Goal: Transaction & Acquisition: Purchase product/service

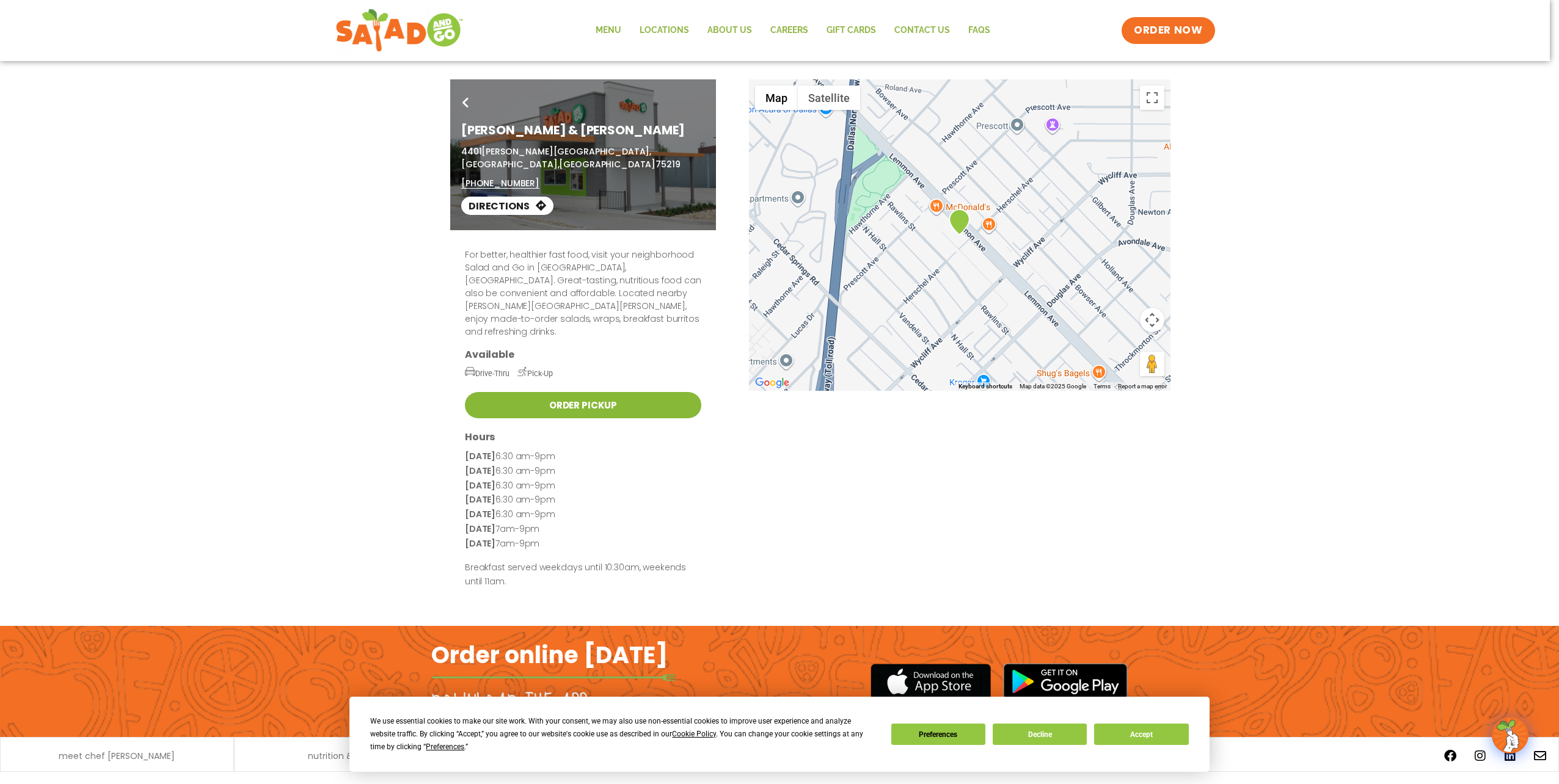
click at [538, 392] on link "Order Pickup" at bounding box center [583, 405] width 237 height 26
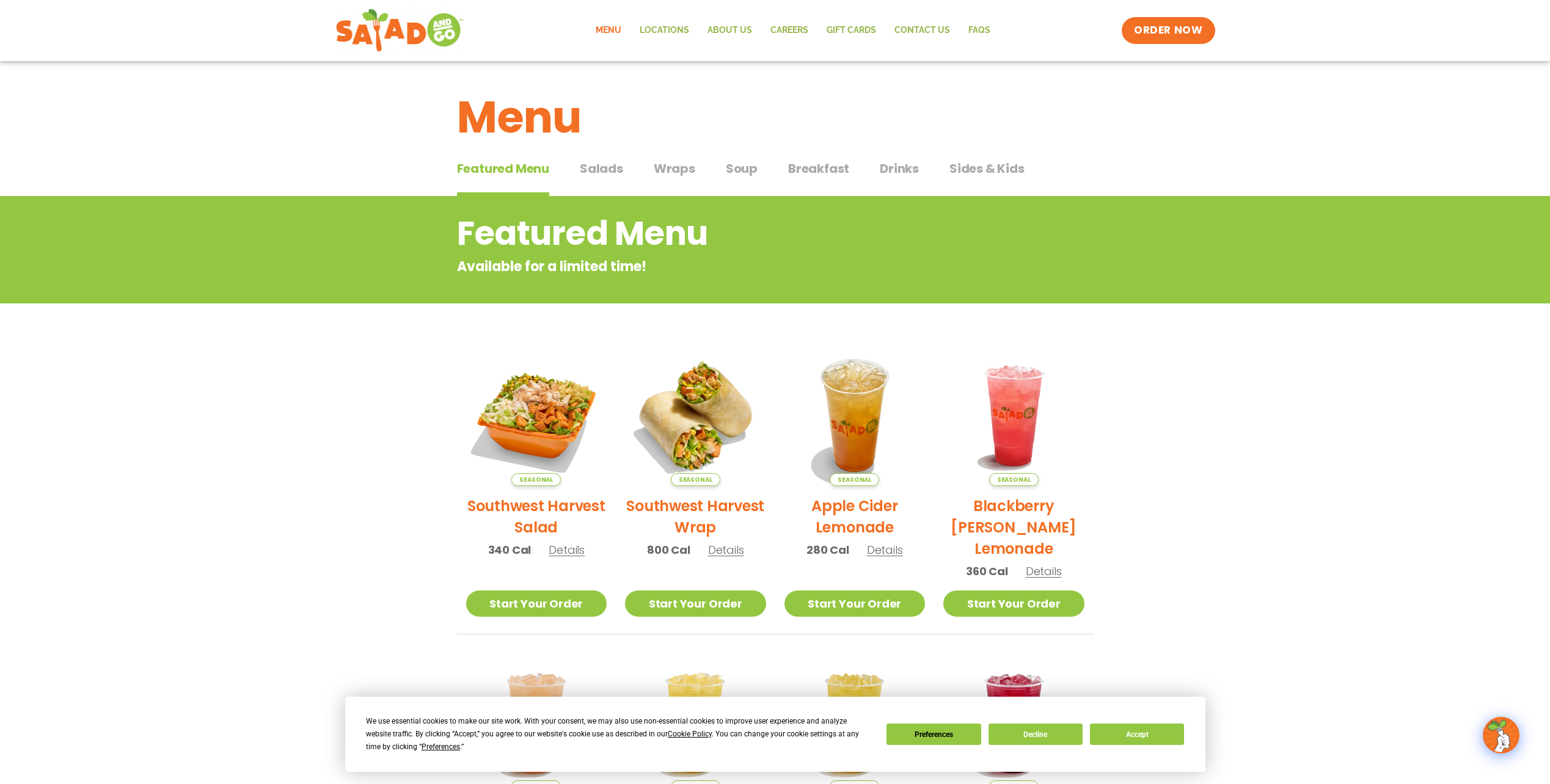
click at [903, 173] on span "Drinks" at bounding box center [899, 168] width 39 height 18
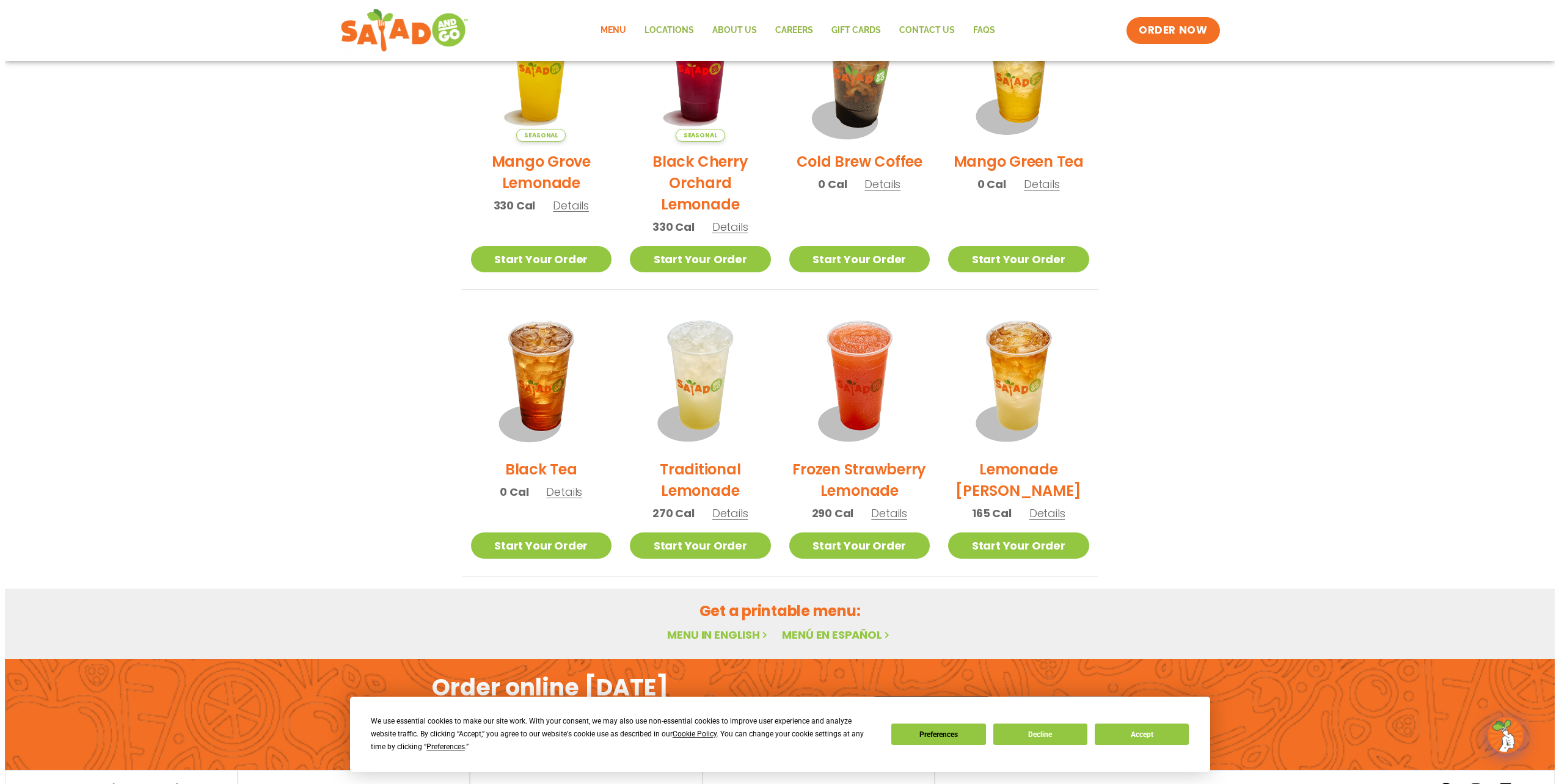
scroll to position [733, 0]
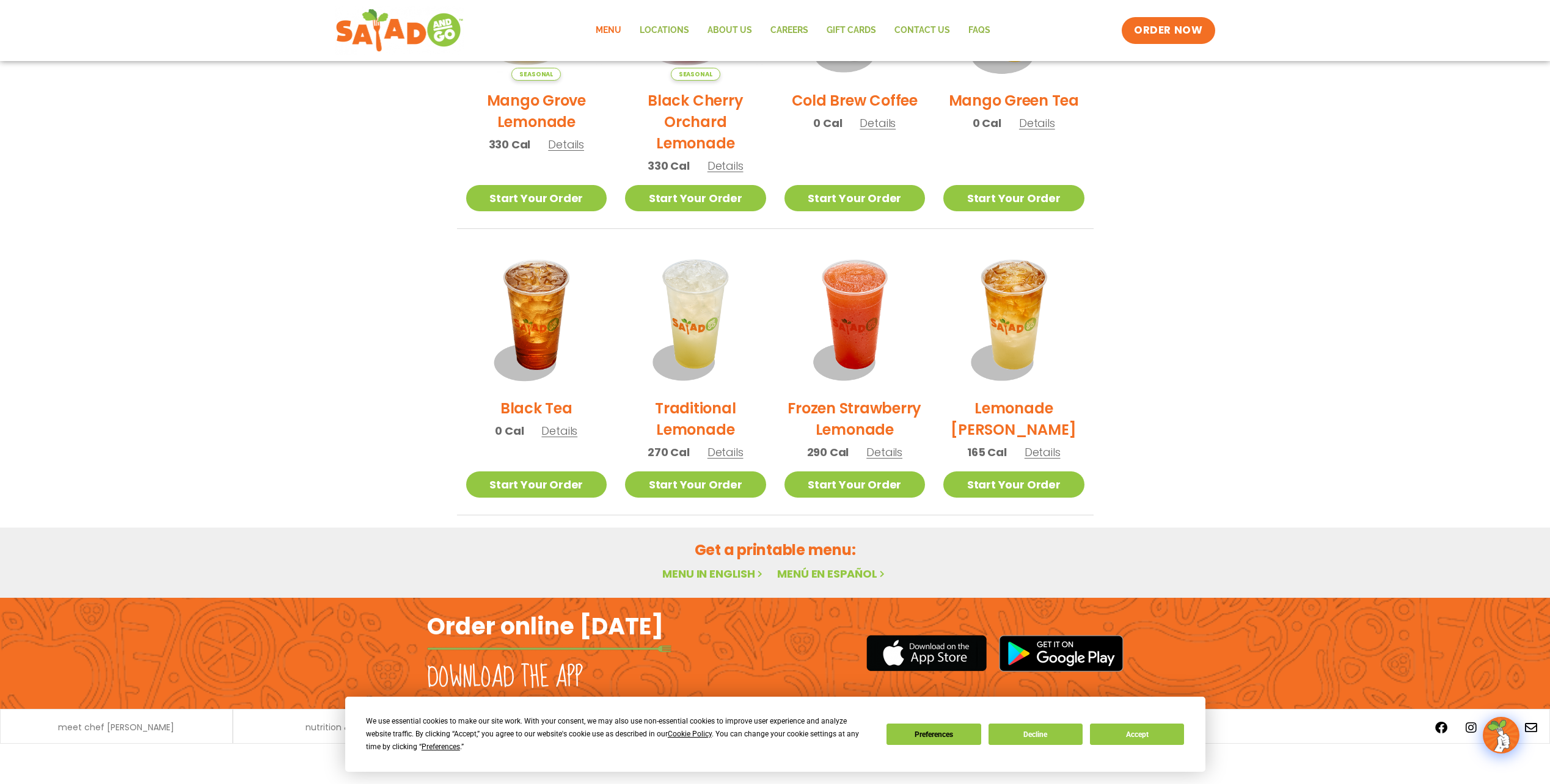
click at [885, 454] on span "Details" at bounding box center [883, 452] width 36 height 16
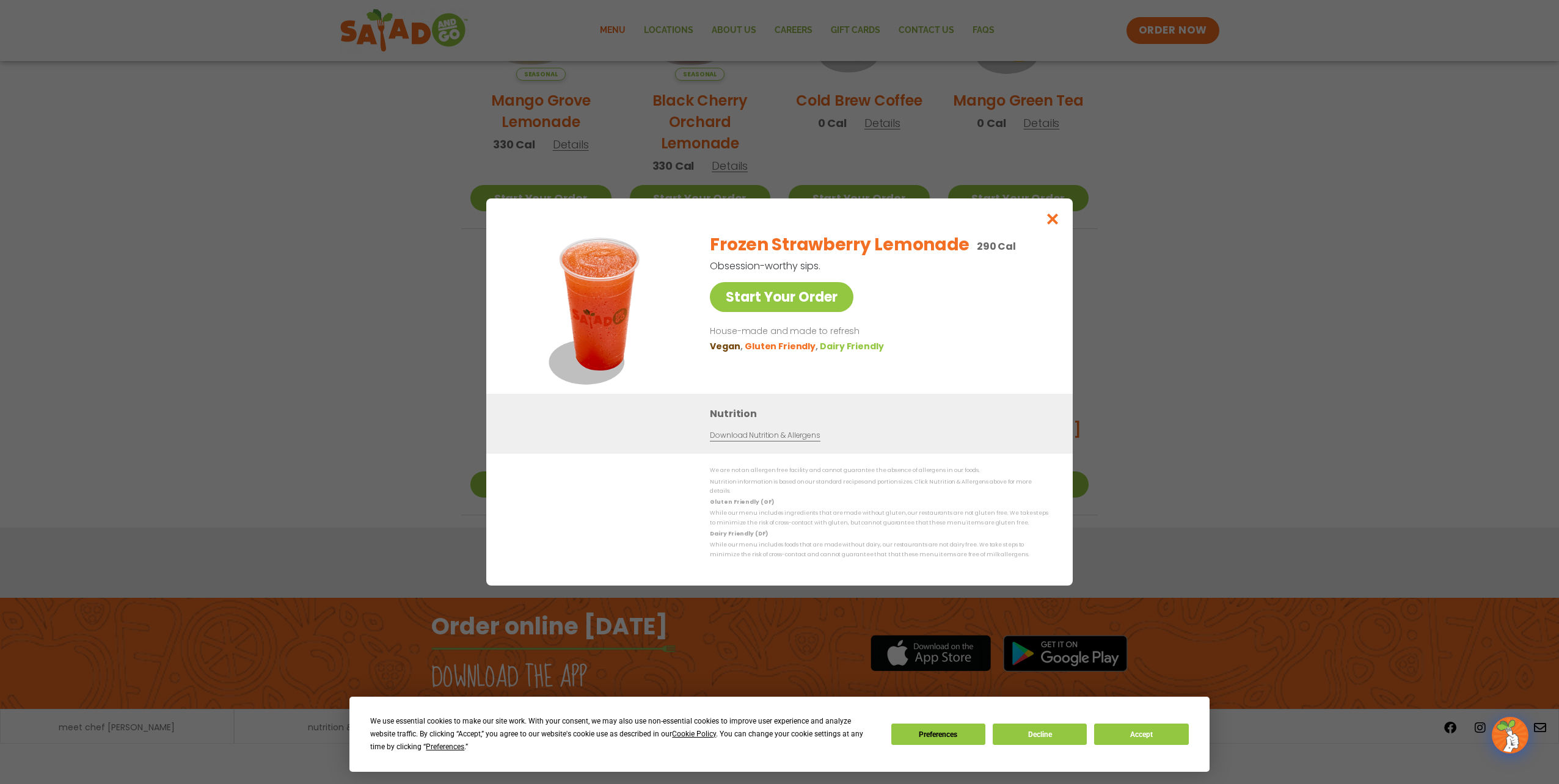
click at [790, 438] on link "Download Nutrition & Allergens" at bounding box center [765, 435] width 110 height 11
